Goal: Contribute content

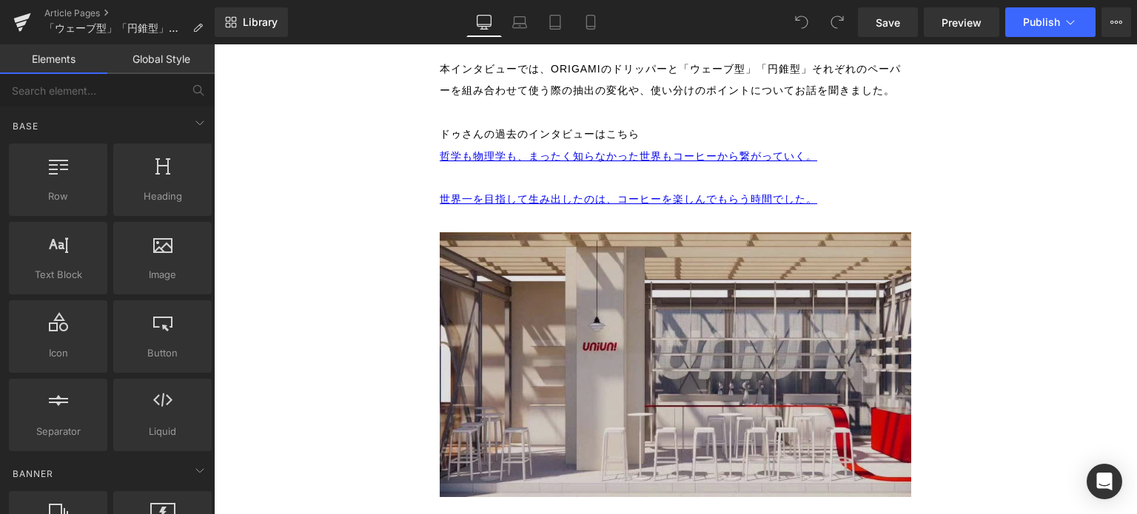
scroll to position [740, 0]
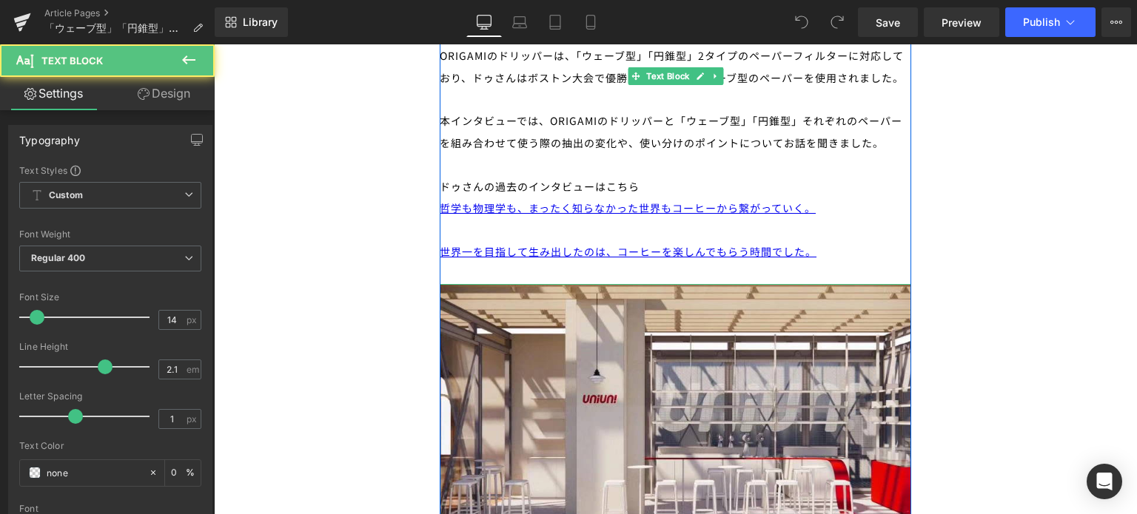
click at [827, 241] on div "世界一を目指して生み出したのは、コーヒーを楽しんでもらう時間でした。" at bounding box center [675, 251] width 471 height 21
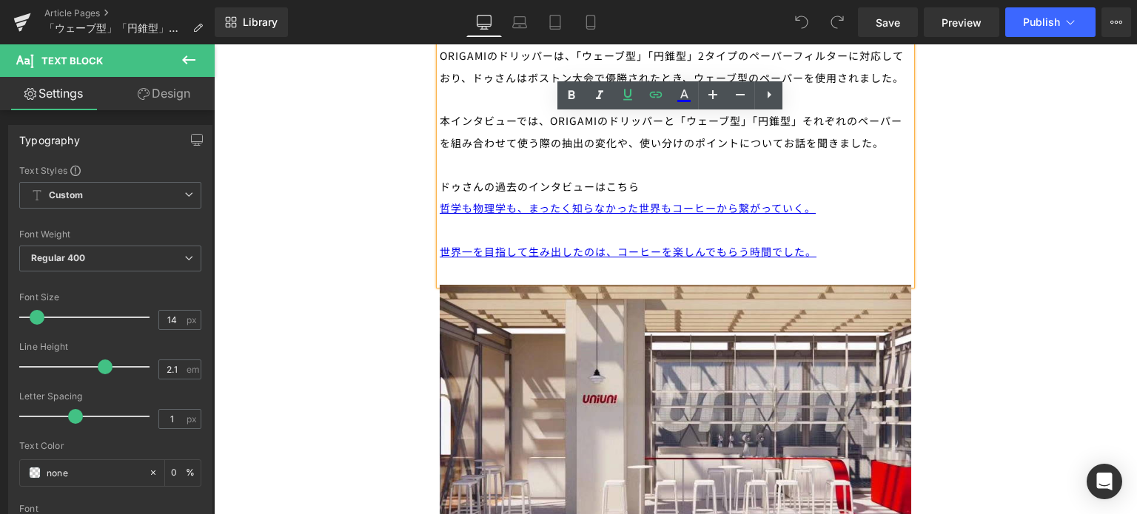
click at [819, 241] on div "世界一を目指して生み出したのは、コーヒーを楽しんでもらう時間でした。" at bounding box center [675, 251] width 471 height 21
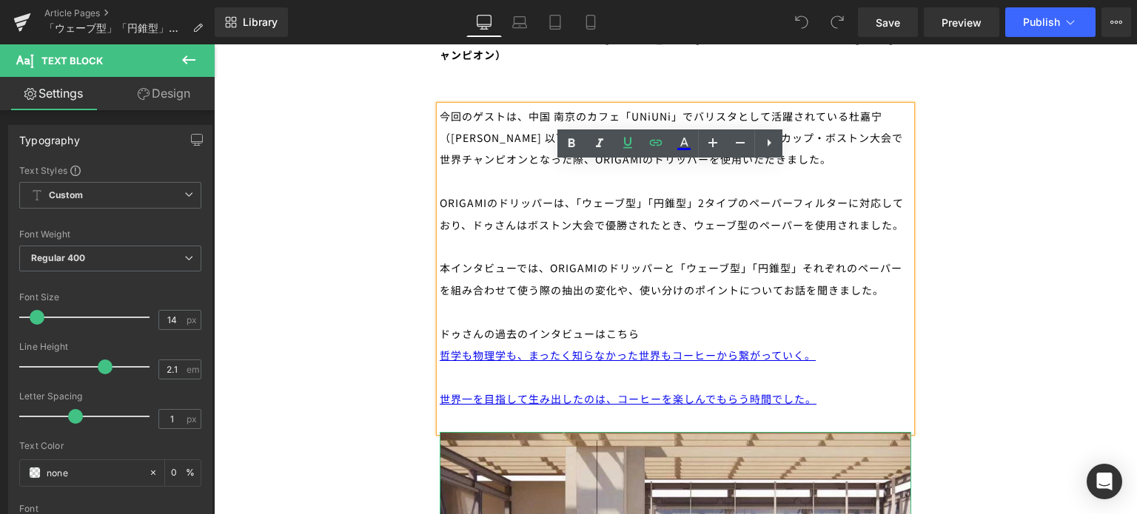
scroll to position [518, 0]
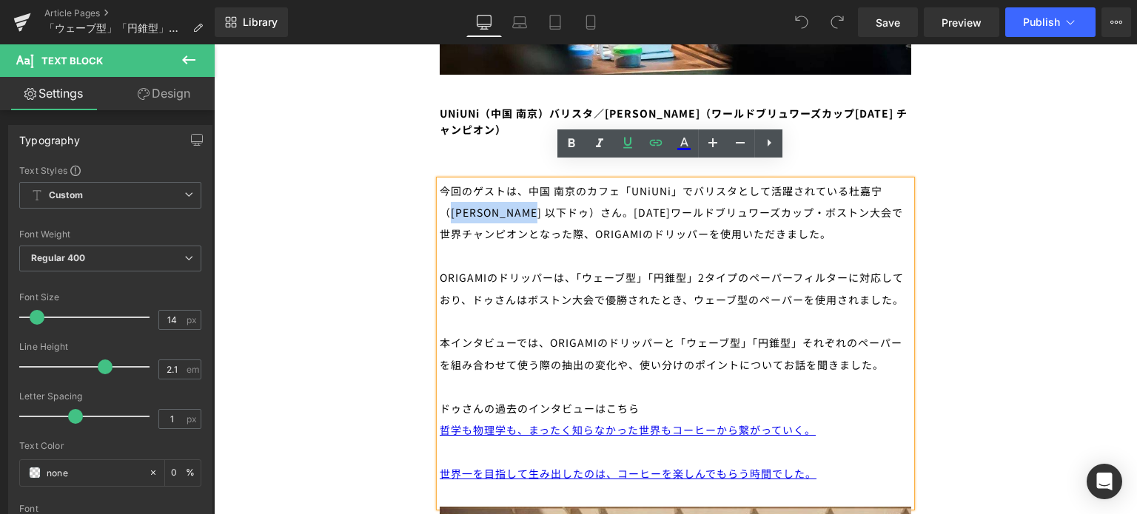
drag, startPoint x: 885, startPoint y: 168, endPoint x: 548, endPoint y: 201, distance: 339.0
click at [548, 201] on div "今回のゲストは、中国 南京のカフェ「UNiUNi」でバリスタとして活躍されている杜嘉宁（[PERSON_NAME] 以下ドゥ）さん。[DATE]ワールドブリュ…" at bounding box center [675, 344] width 471 height 326
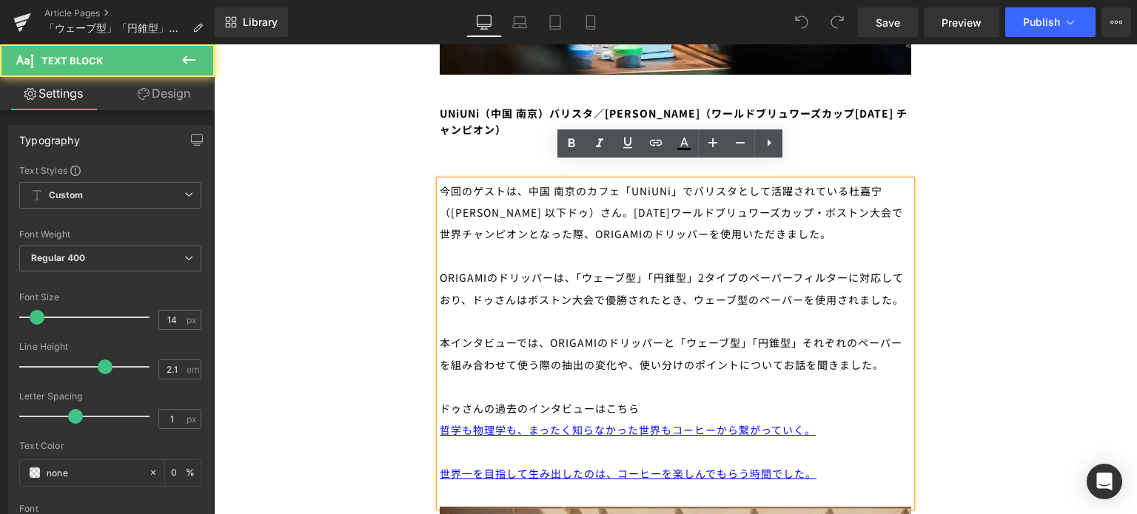
click at [577, 246] on div at bounding box center [675, 256] width 471 height 21
drag, startPoint x: 465, startPoint y: 289, endPoint x: 507, endPoint y: 283, distance: 42.7
click at [507, 283] on div "ORIGAMIのドリッパーは、「ウェーブ型」「円錐型」2タイプのペーパーフィルターに対応しており、ドゥさんはボストン大会で優勝されたとき、ウェーブ型のペーパー…" at bounding box center [675, 289] width 471 height 44
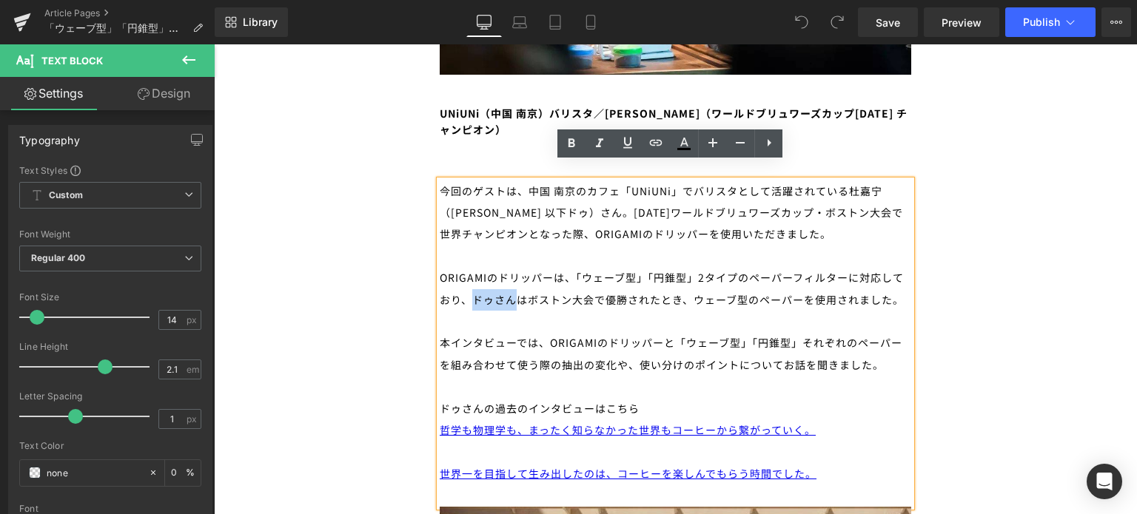
copy div "ドゥさん"
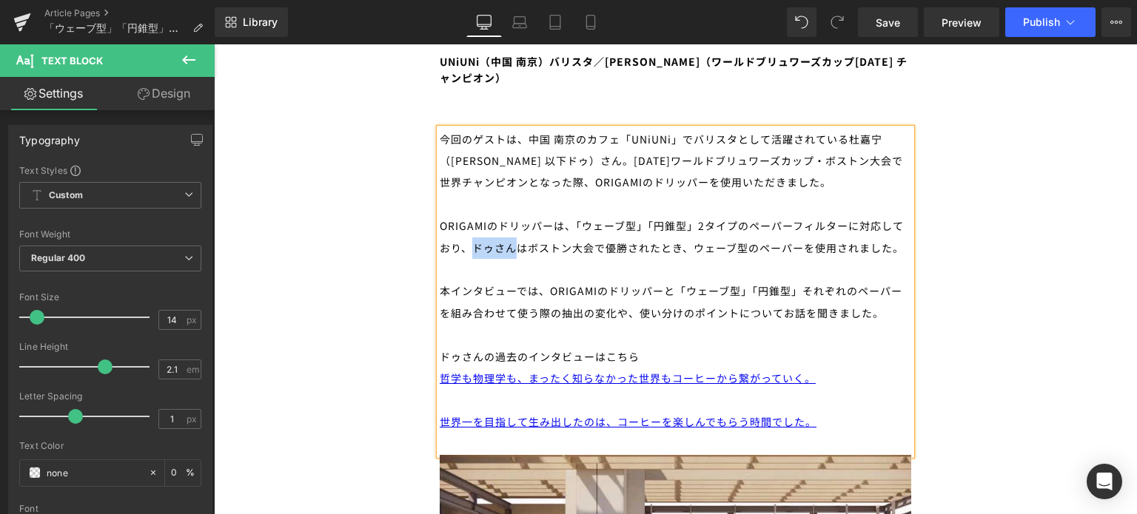
scroll to position [592, 0]
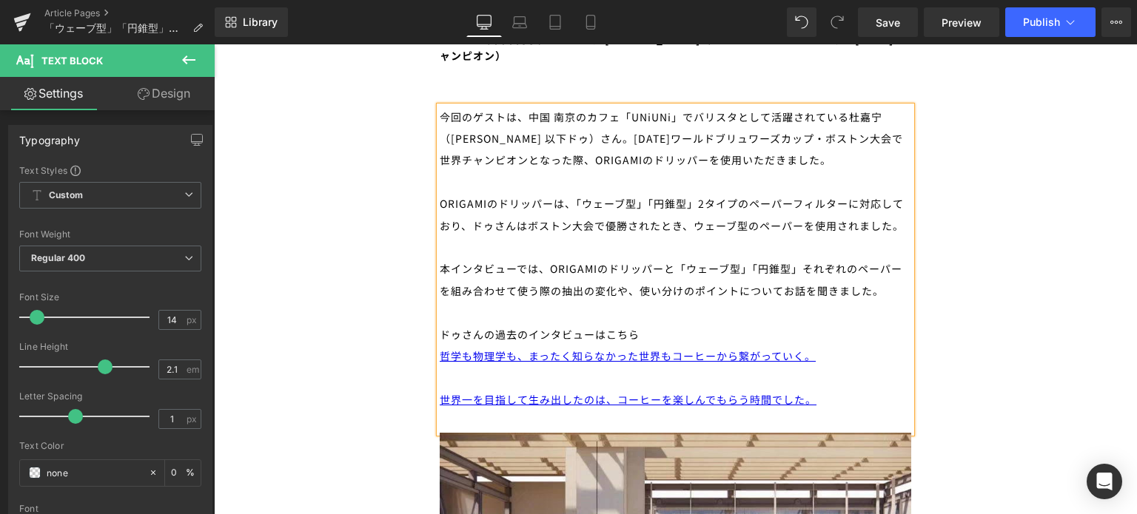
click at [853, 389] on div "世界一を目指して生み出したのは、コーヒーを楽しんでもらう時間でした。" at bounding box center [675, 399] width 471 height 21
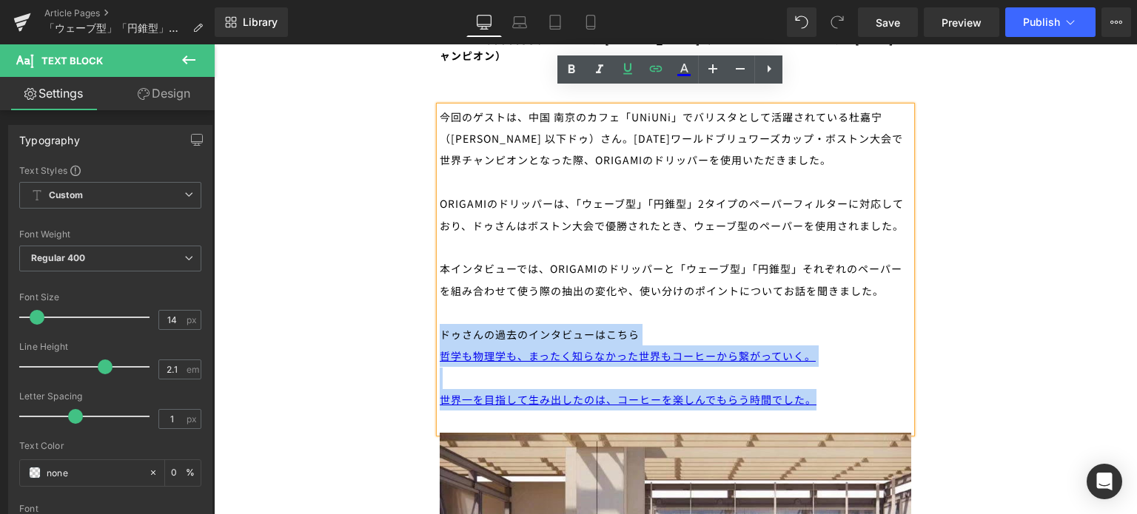
drag, startPoint x: 842, startPoint y: 390, endPoint x: 409, endPoint y: 313, distance: 439.7
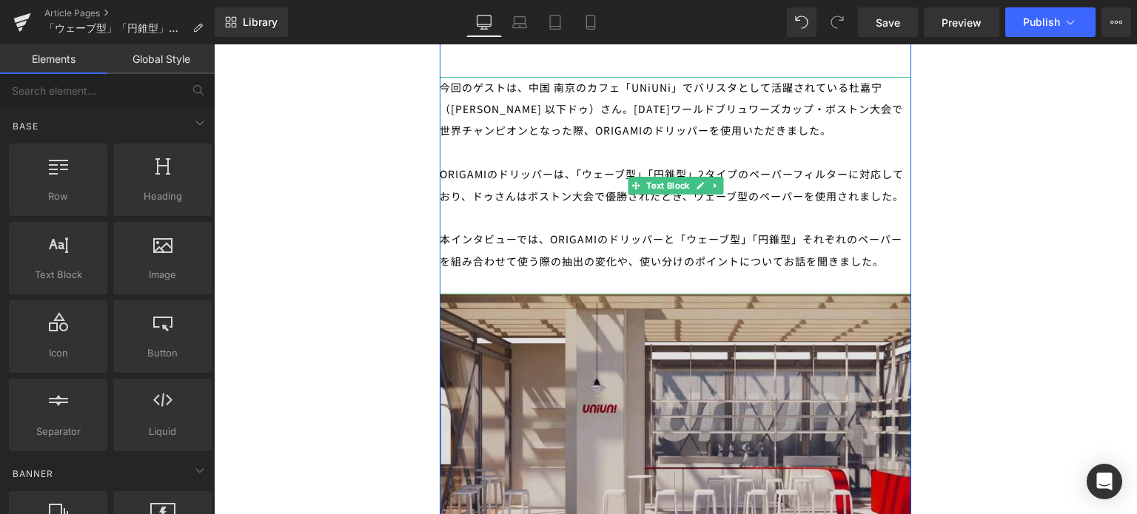
scroll to position [666, 0]
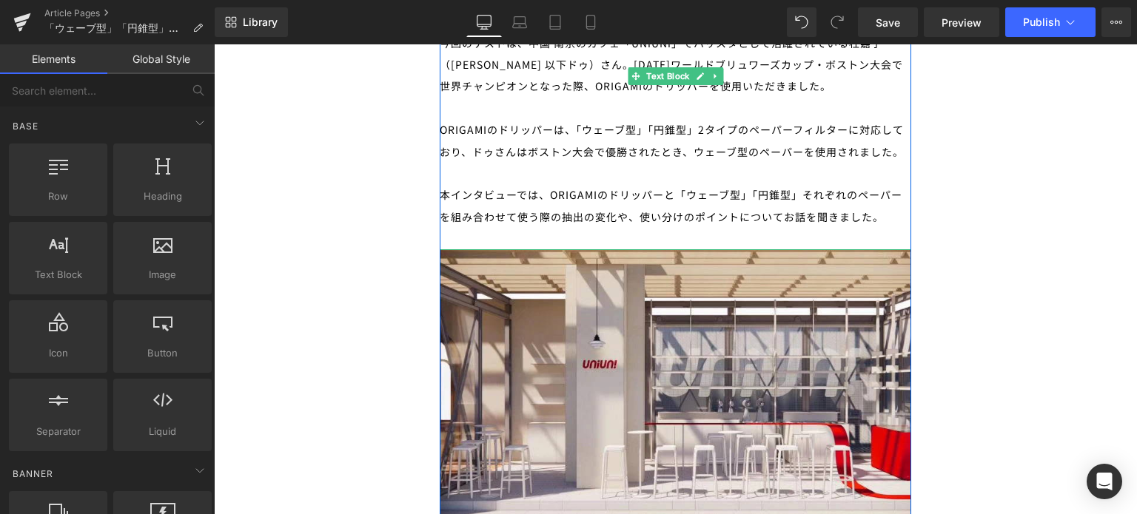
click at [866, 228] on div at bounding box center [675, 238] width 471 height 21
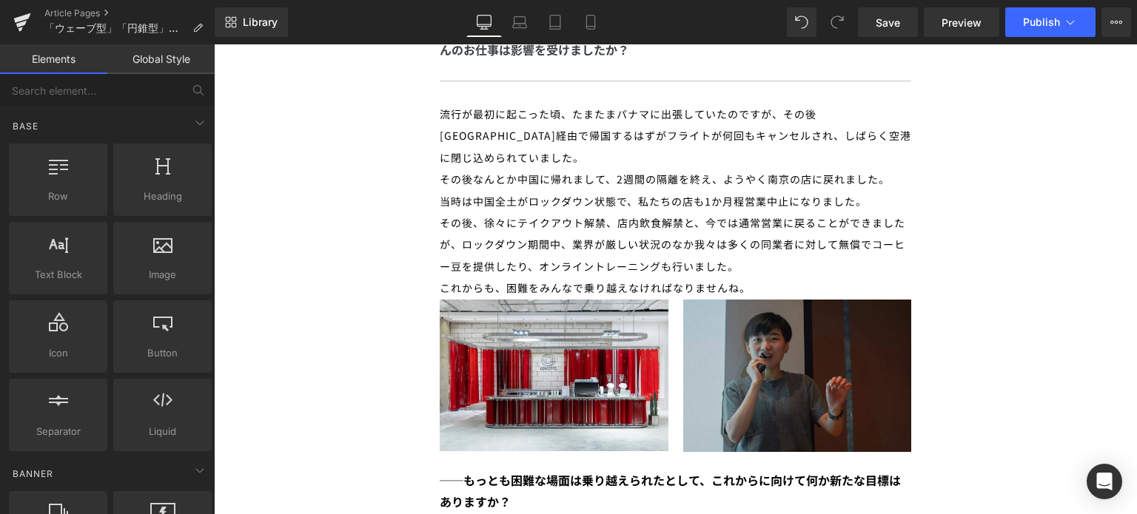
scroll to position [1258, 0]
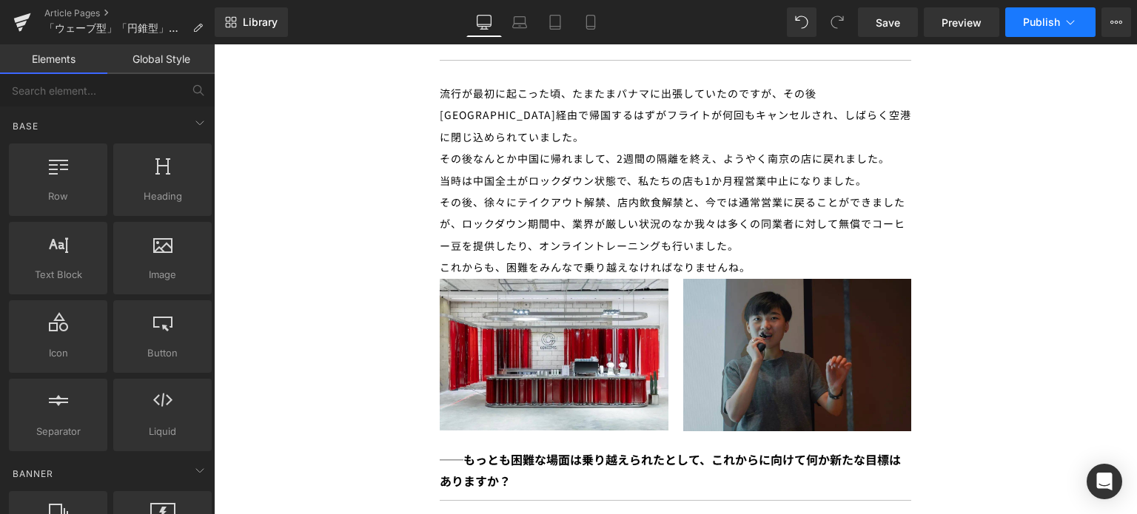
click at [1056, 16] on span "Publish" at bounding box center [1041, 22] width 37 height 12
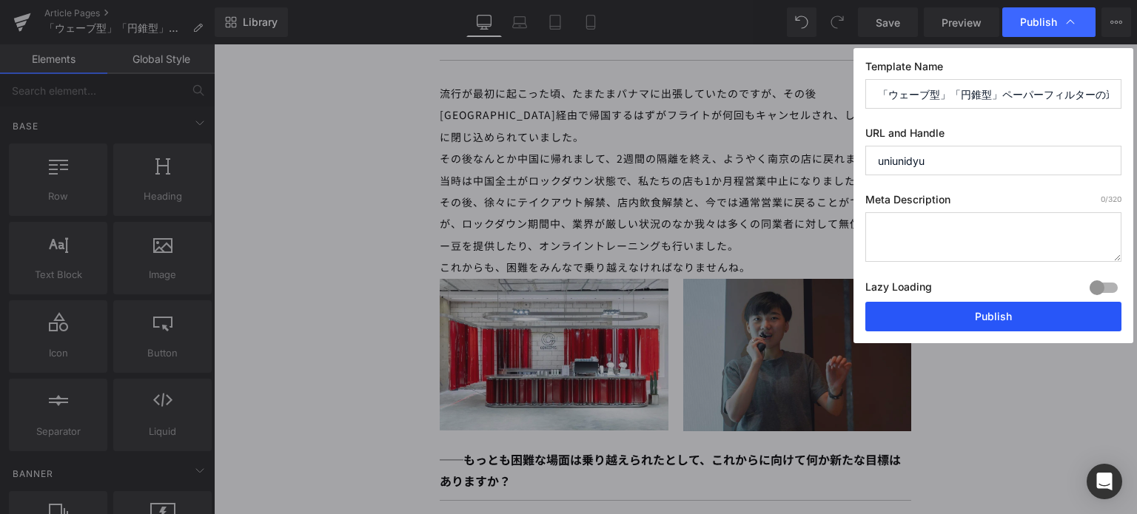
click at [1048, 326] on button "Publish" at bounding box center [993, 317] width 256 height 30
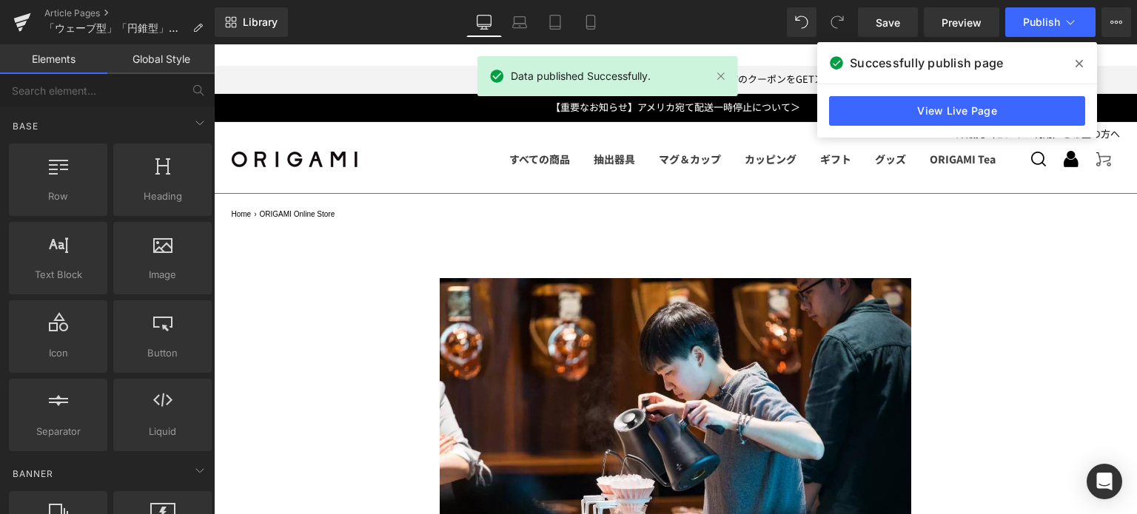
drag, startPoint x: 1133, startPoint y: 278, endPoint x: 1349, endPoint y: 50, distance: 314.6
